Goal: Information Seeking & Learning: Find specific page/section

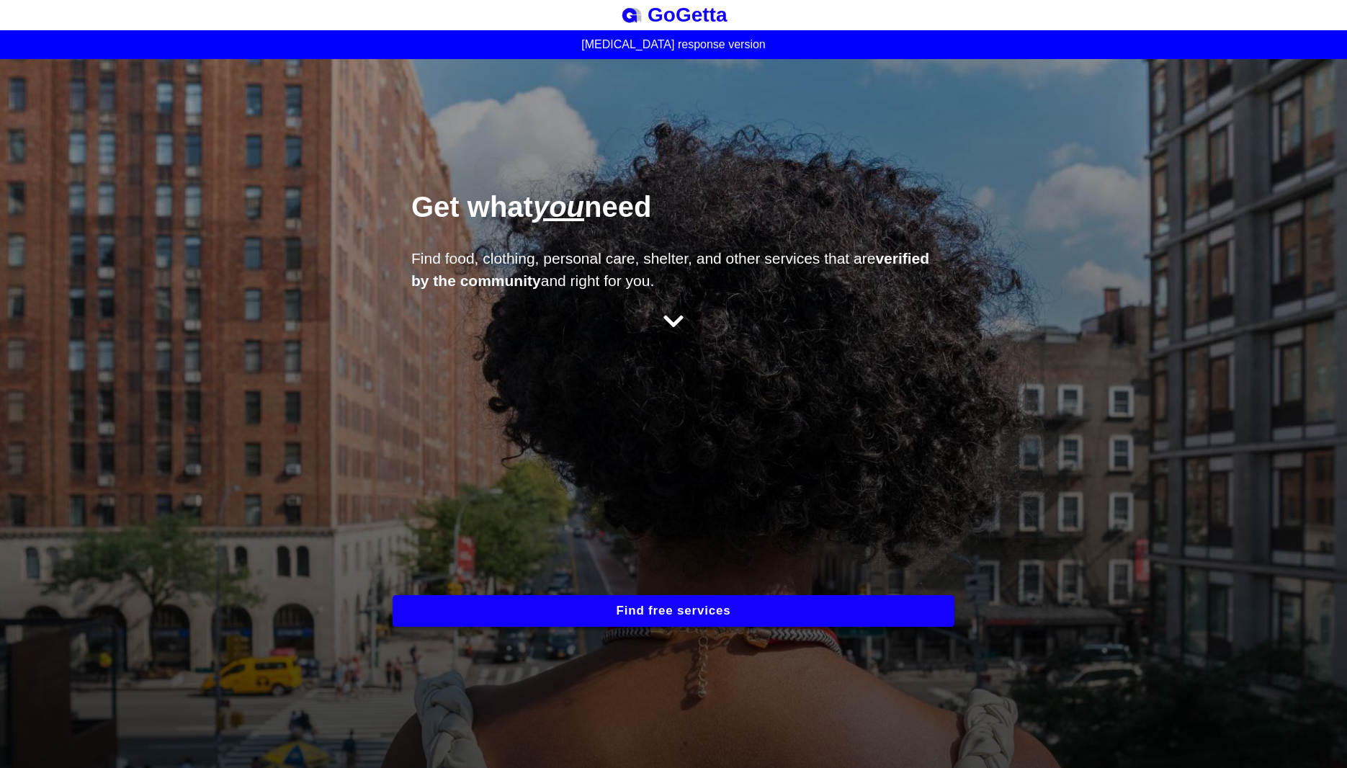
scroll to position [288, 0]
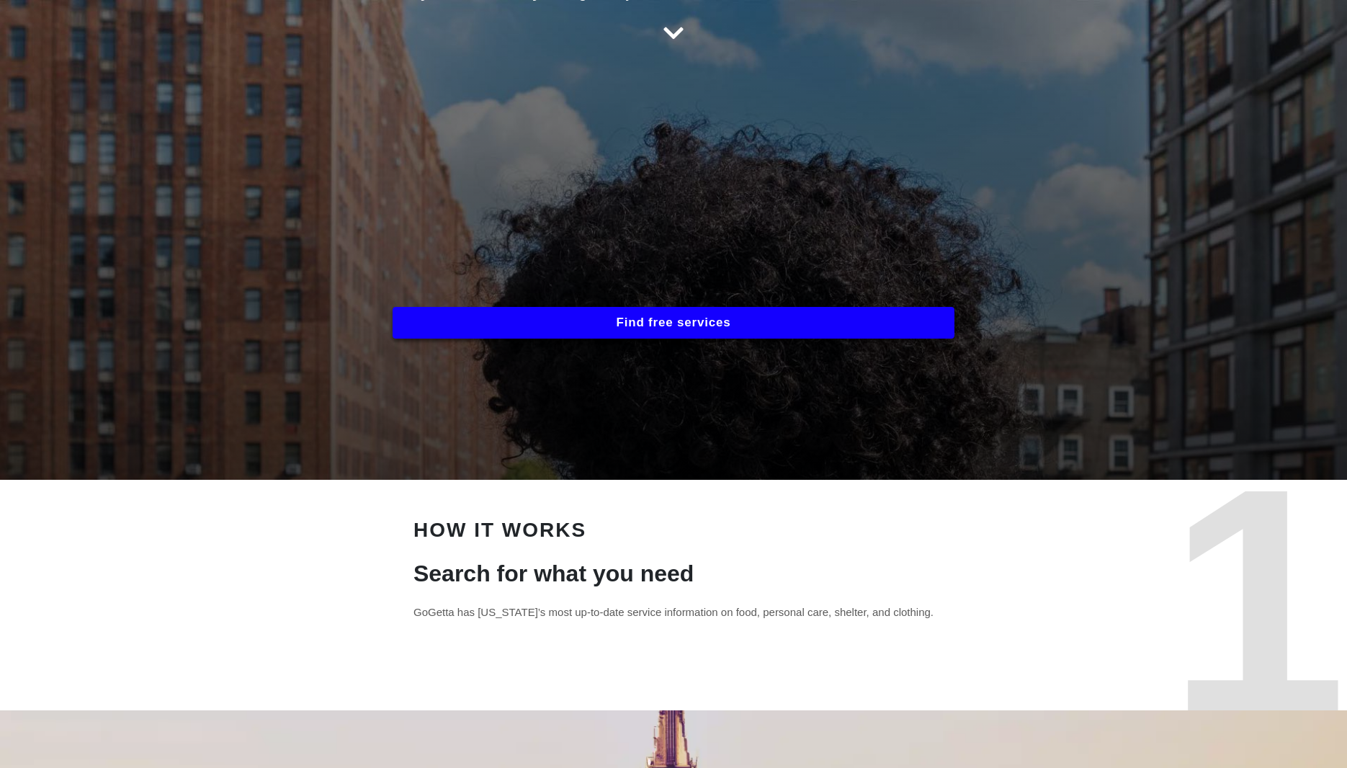
click at [575, 313] on button "Find free services" at bounding box center [674, 323] width 562 height 32
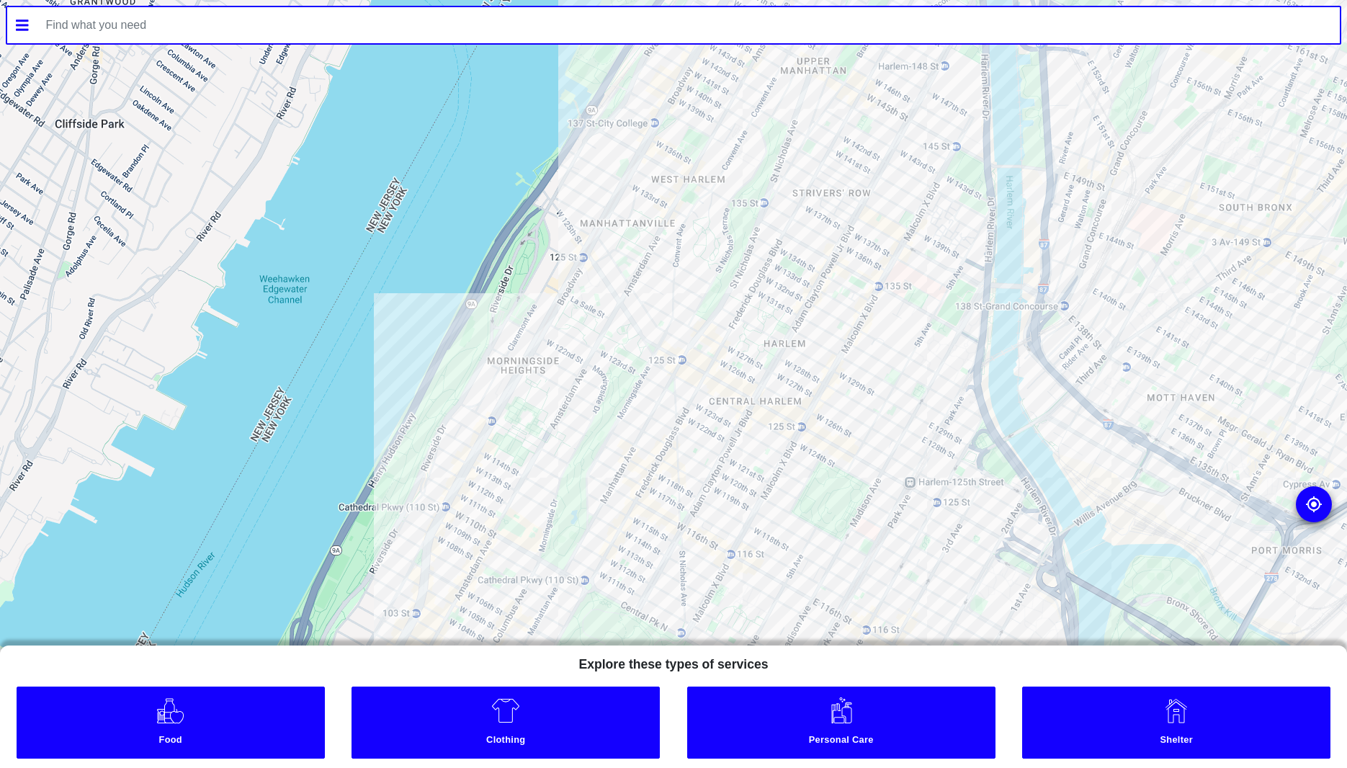
drag, startPoint x: 647, startPoint y: 300, endPoint x: 558, endPoint y: 401, distance: 133.7
click at [558, 401] on div at bounding box center [673, 384] width 1347 height 768
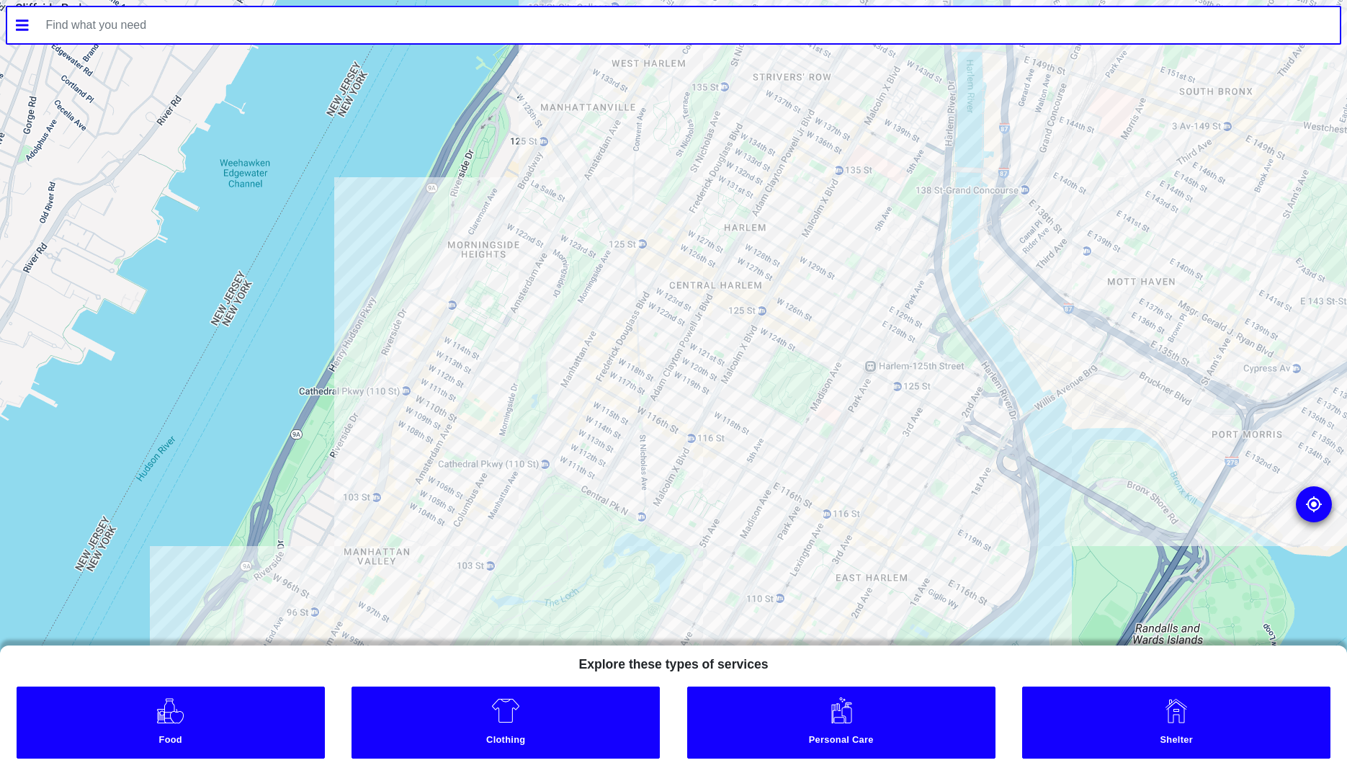
drag, startPoint x: 602, startPoint y: 419, endPoint x: 558, endPoint y: 269, distance: 156.4
click at [558, 269] on div at bounding box center [673, 384] width 1347 height 768
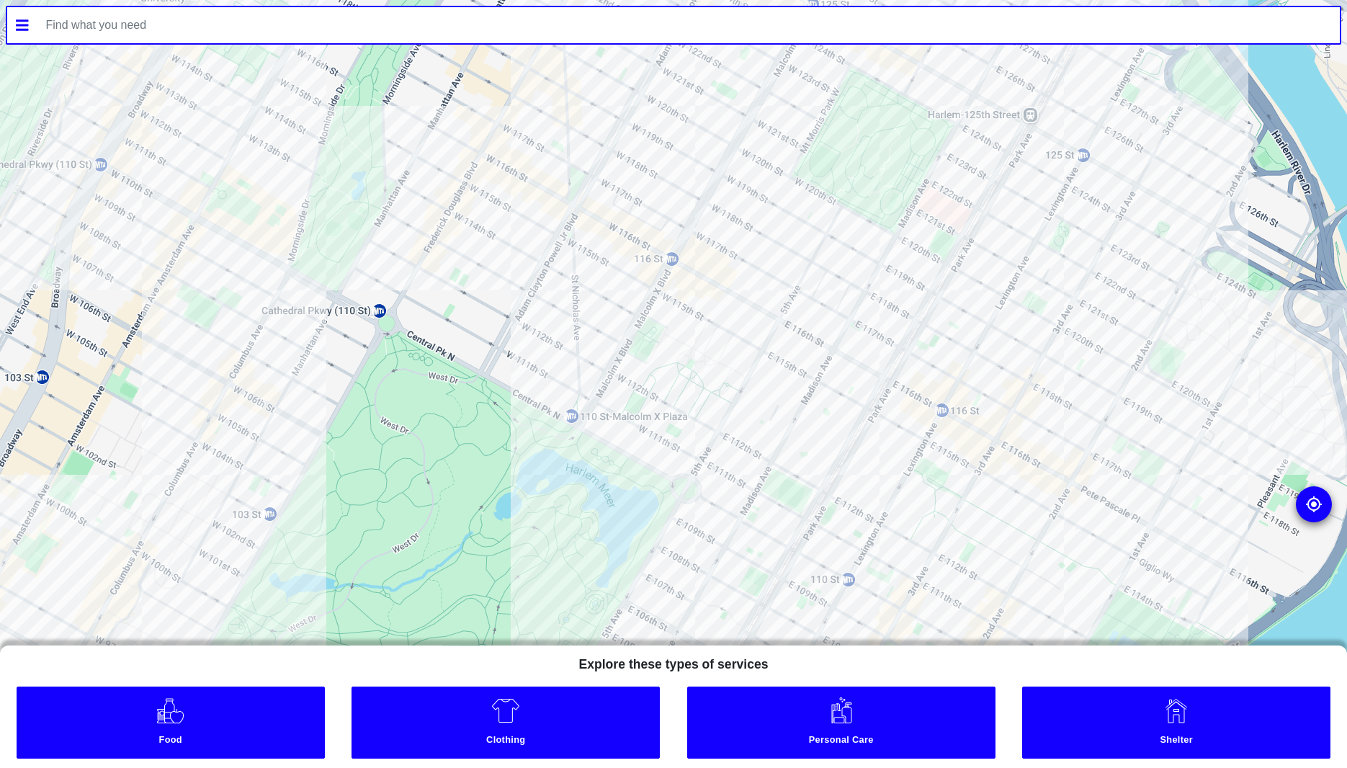
drag, startPoint x: 620, startPoint y: 375, endPoint x: 619, endPoint y: 140, distance: 235.6
click at [619, 140] on div at bounding box center [673, 384] width 1347 height 768
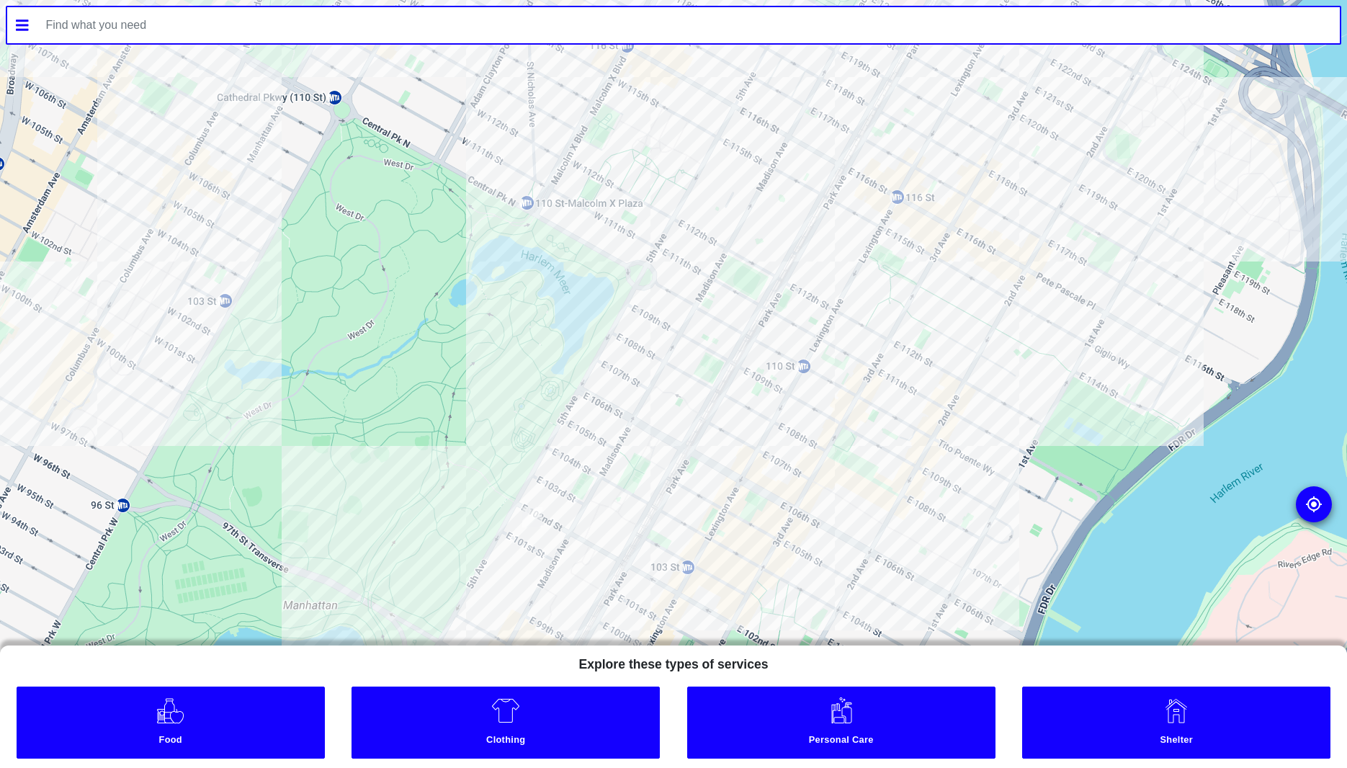
drag, startPoint x: 785, startPoint y: 461, endPoint x: 744, endPoint y: 261, distance: 204.5
click at [744, 262] on div at bounding box center [673, 384] width 1347 height 768
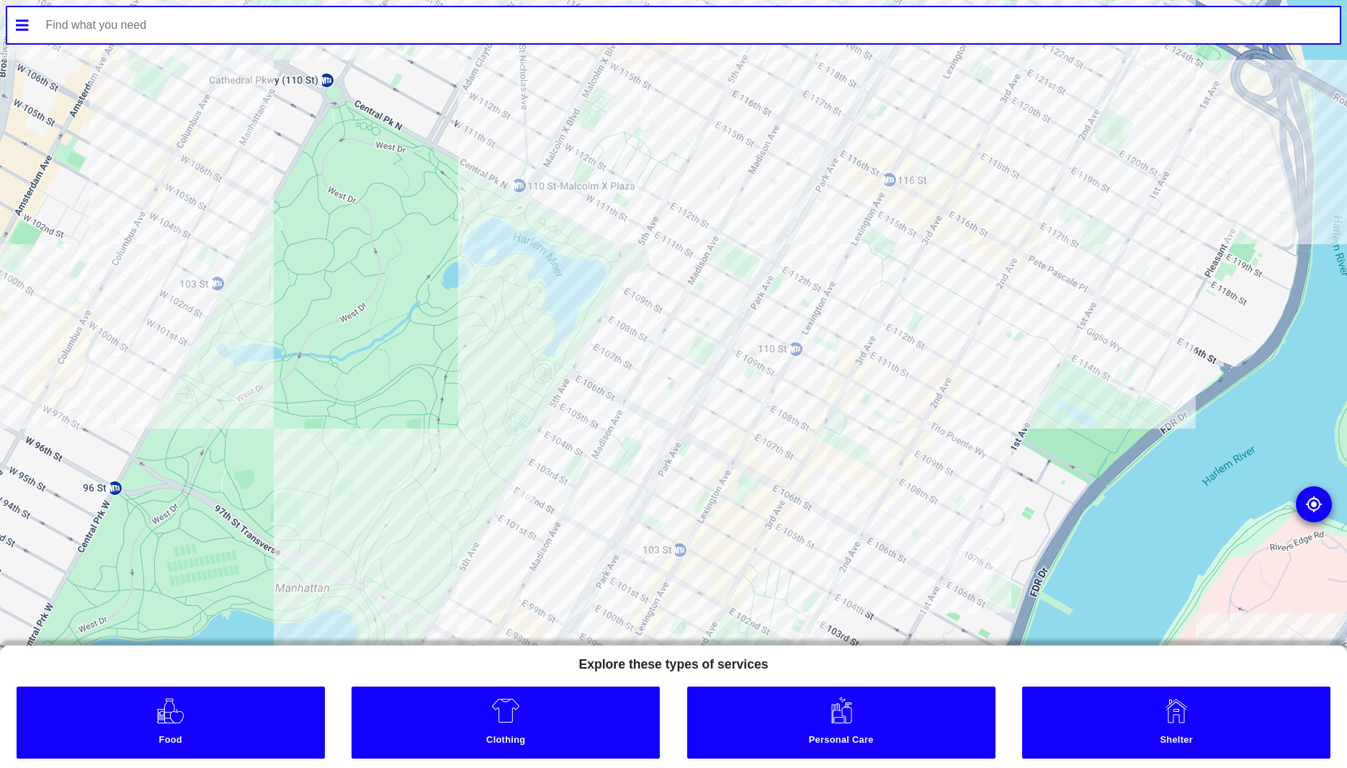
click at [587, 338] on div at bounding box center [673, 384] width 1347 height 768
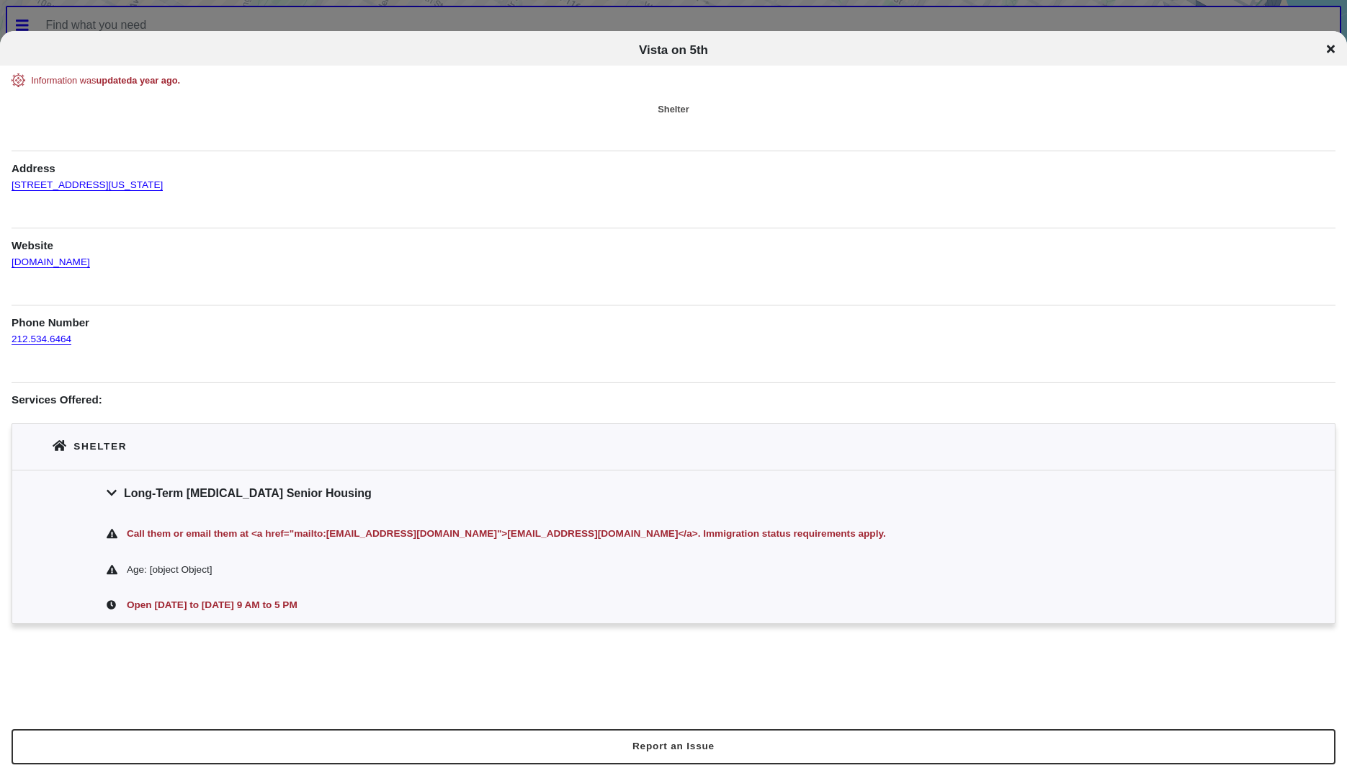
click at [1323, 49] on div "Vista on 5th" at bounding box center [673, 50] width 1347 height 14
click at [1330, 46] on icon at bounding box center [1331, 49] width 8 height 12
